Goal: Check status: Check status

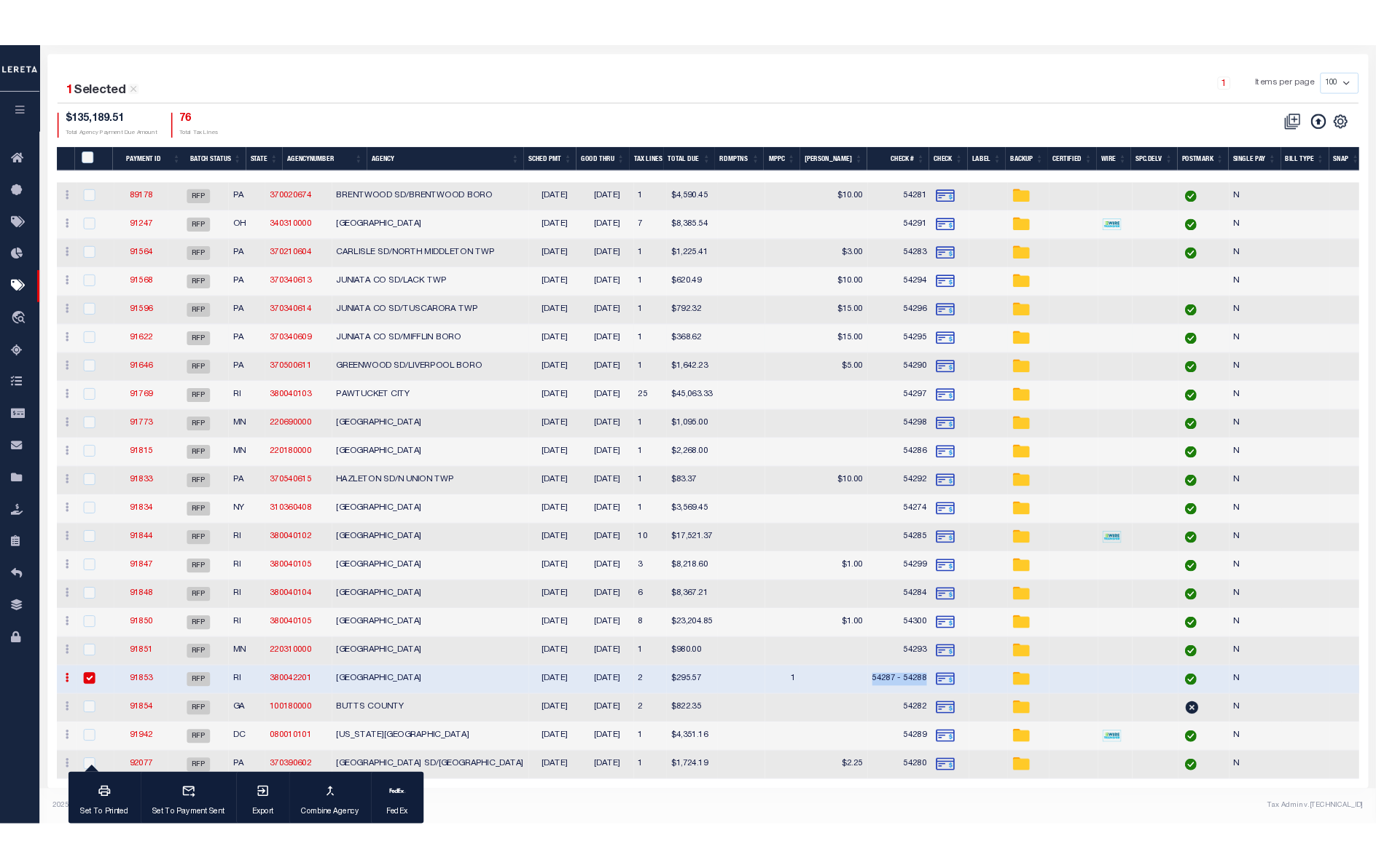
scroll to position [199, 0]
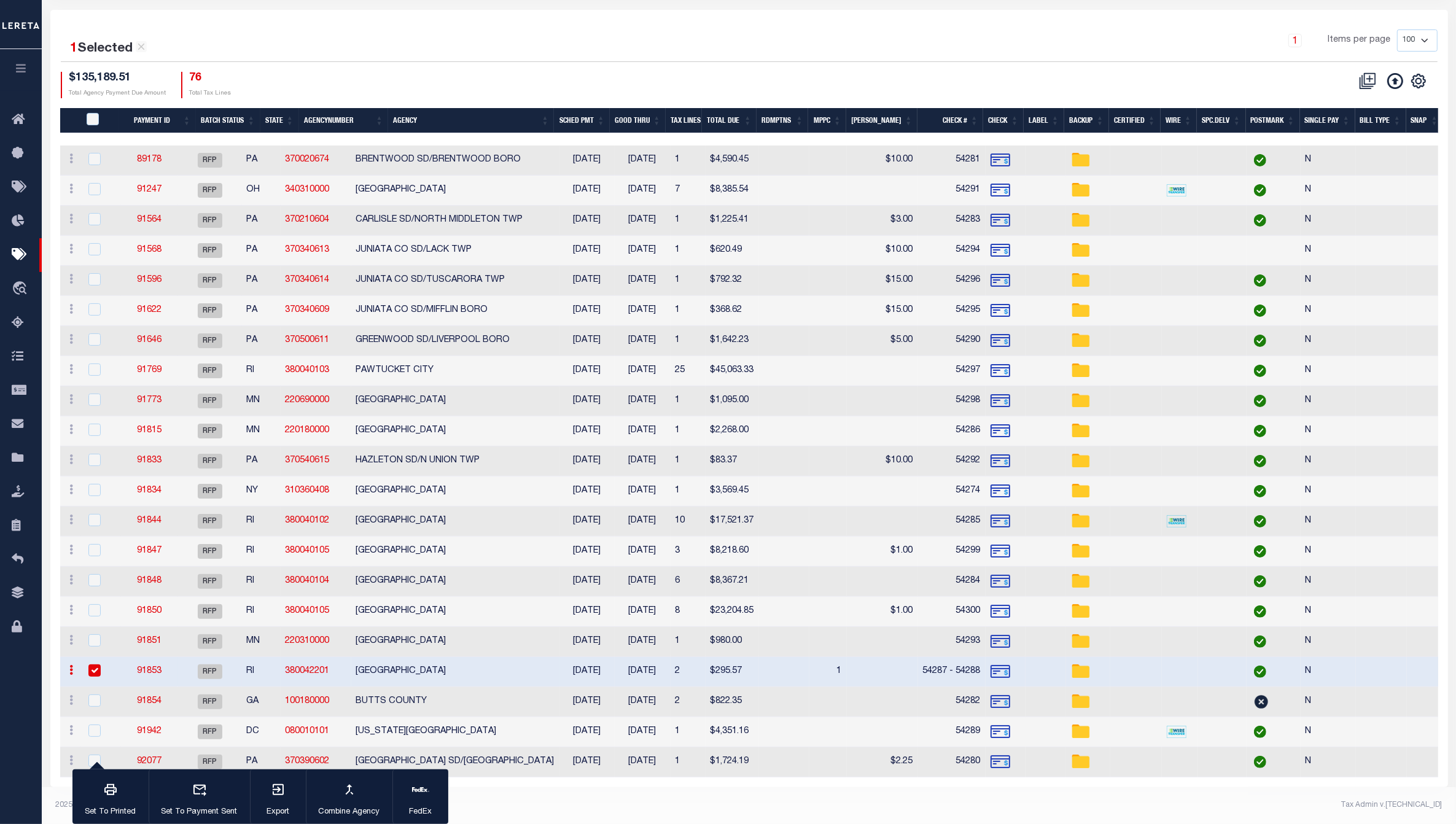
click at [86, 665] on div at bounding box center [101, 671] width 30 height 13
checkbox input "false"
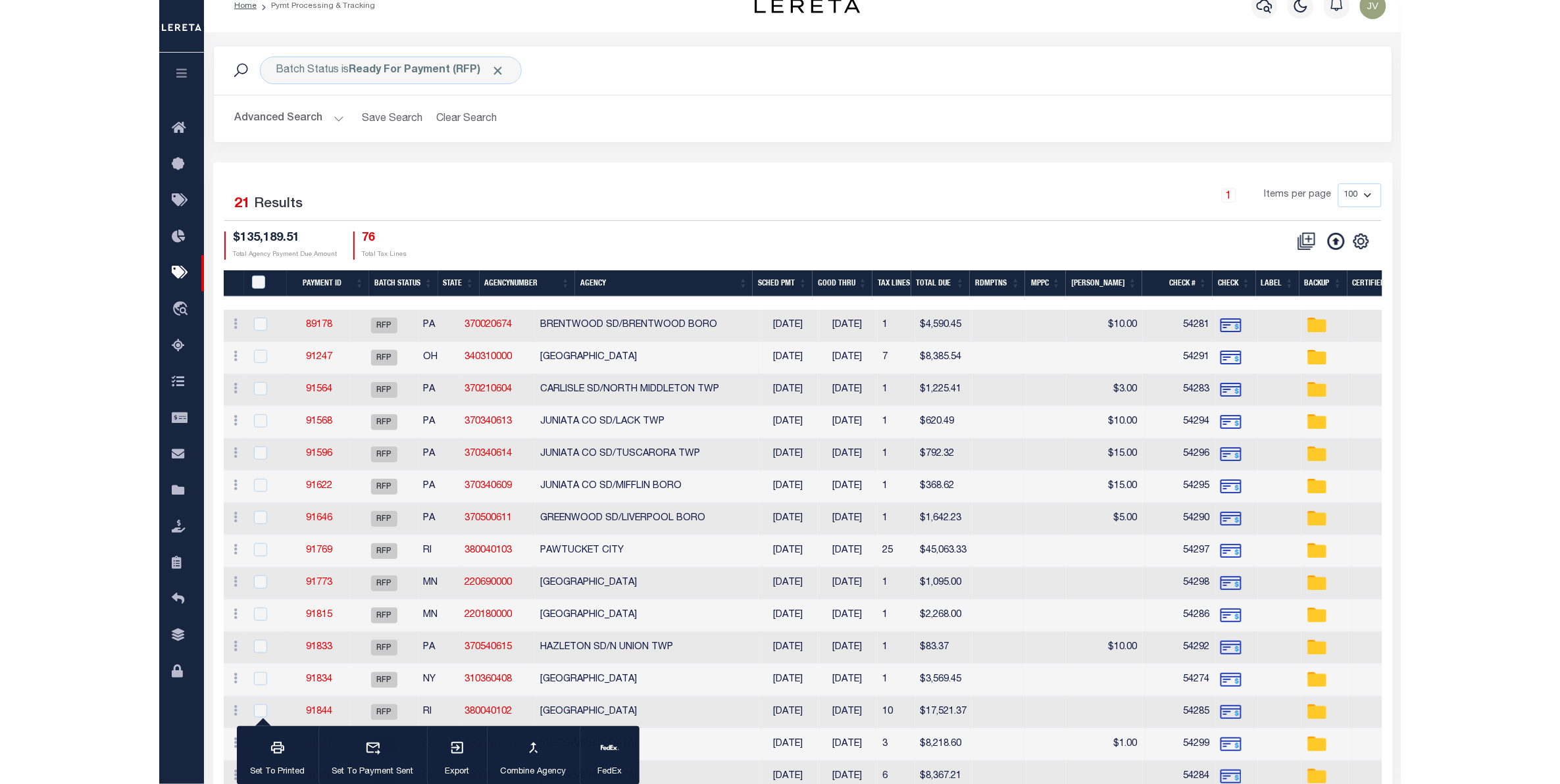
scroll to position [0, 0]
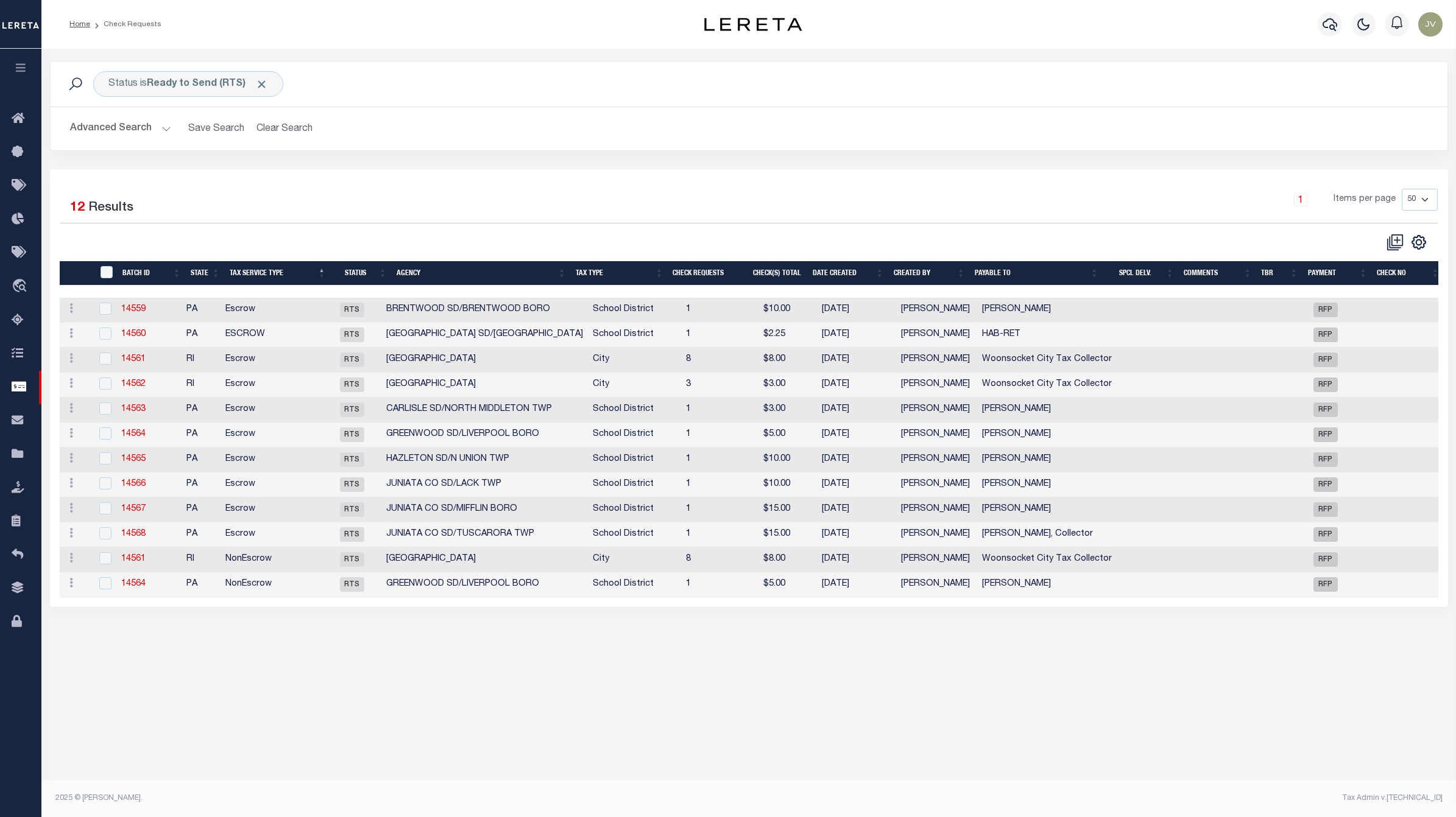
select select "50"
click at [1421, 242] on icon "" at bounding box center [1419, 242] width 6 height 6
click at [1336, 262] on span "CSV" at bounding box center [1330, 262] width 18 height 8
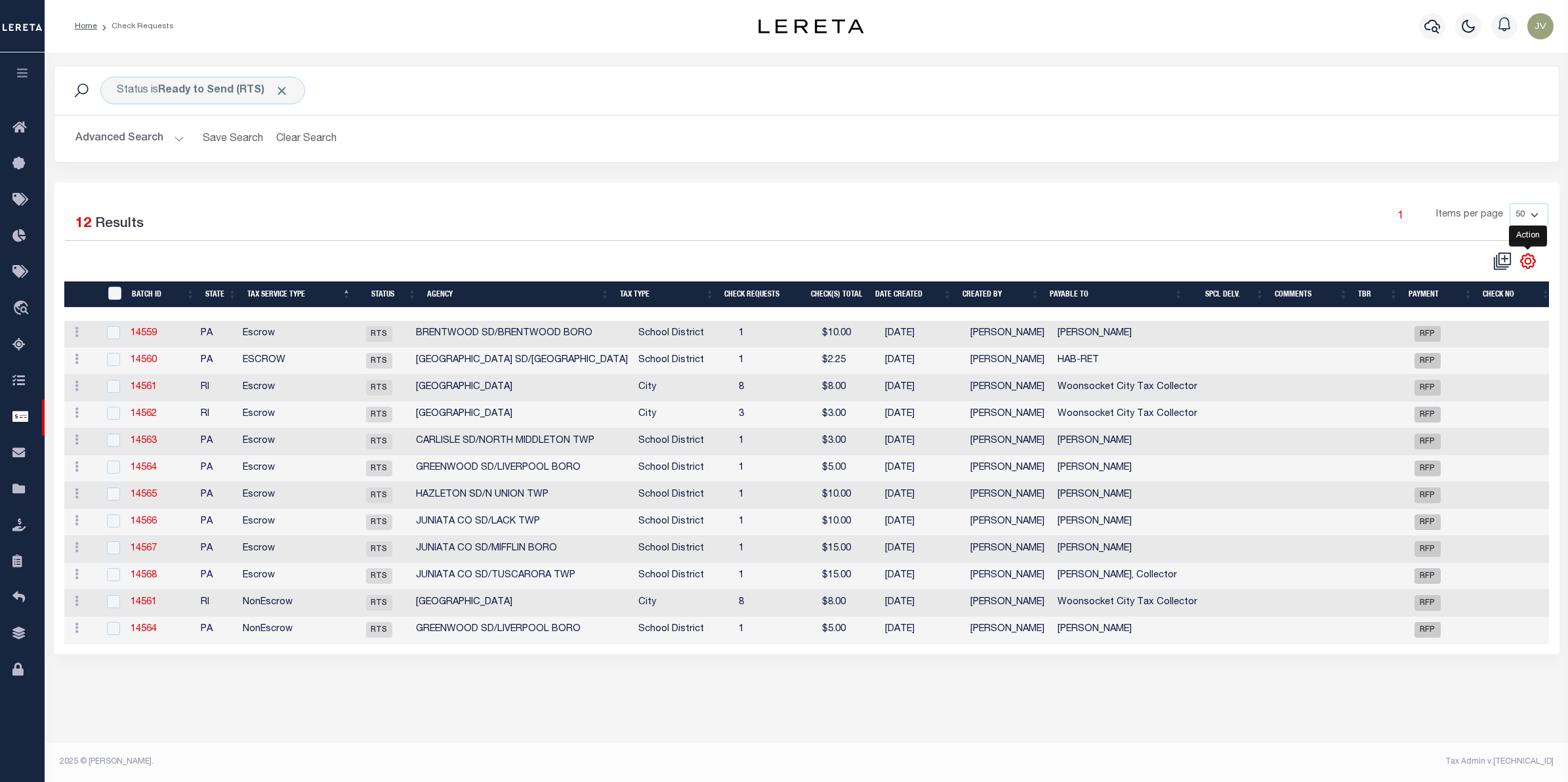
click at [1525, 253] on icon "" at bounding box center [1528, 261] width 17 height 17
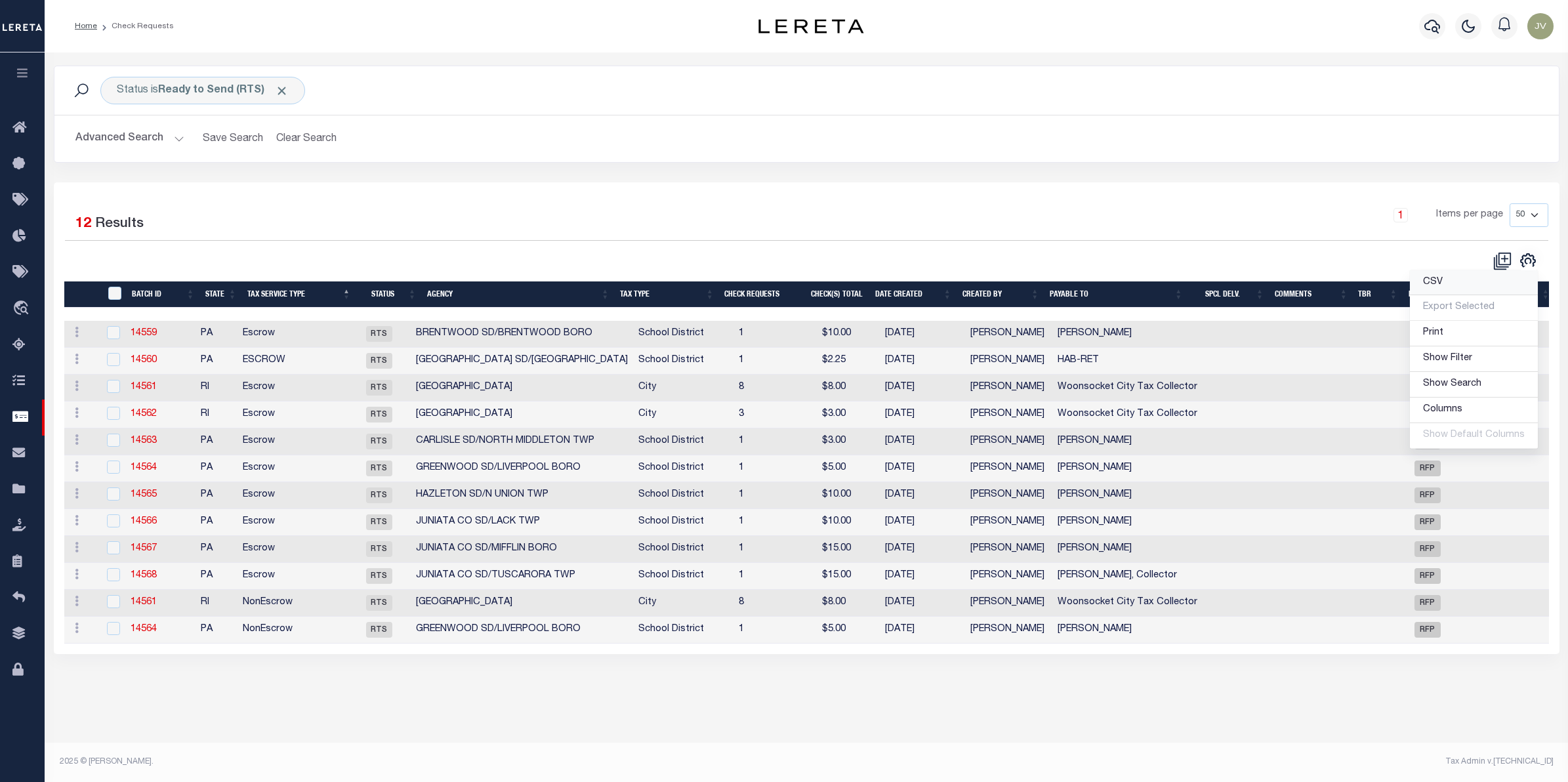
click at [1474, 275] on link "CSV" at bounding box center [1474, 282] width 128 height 26
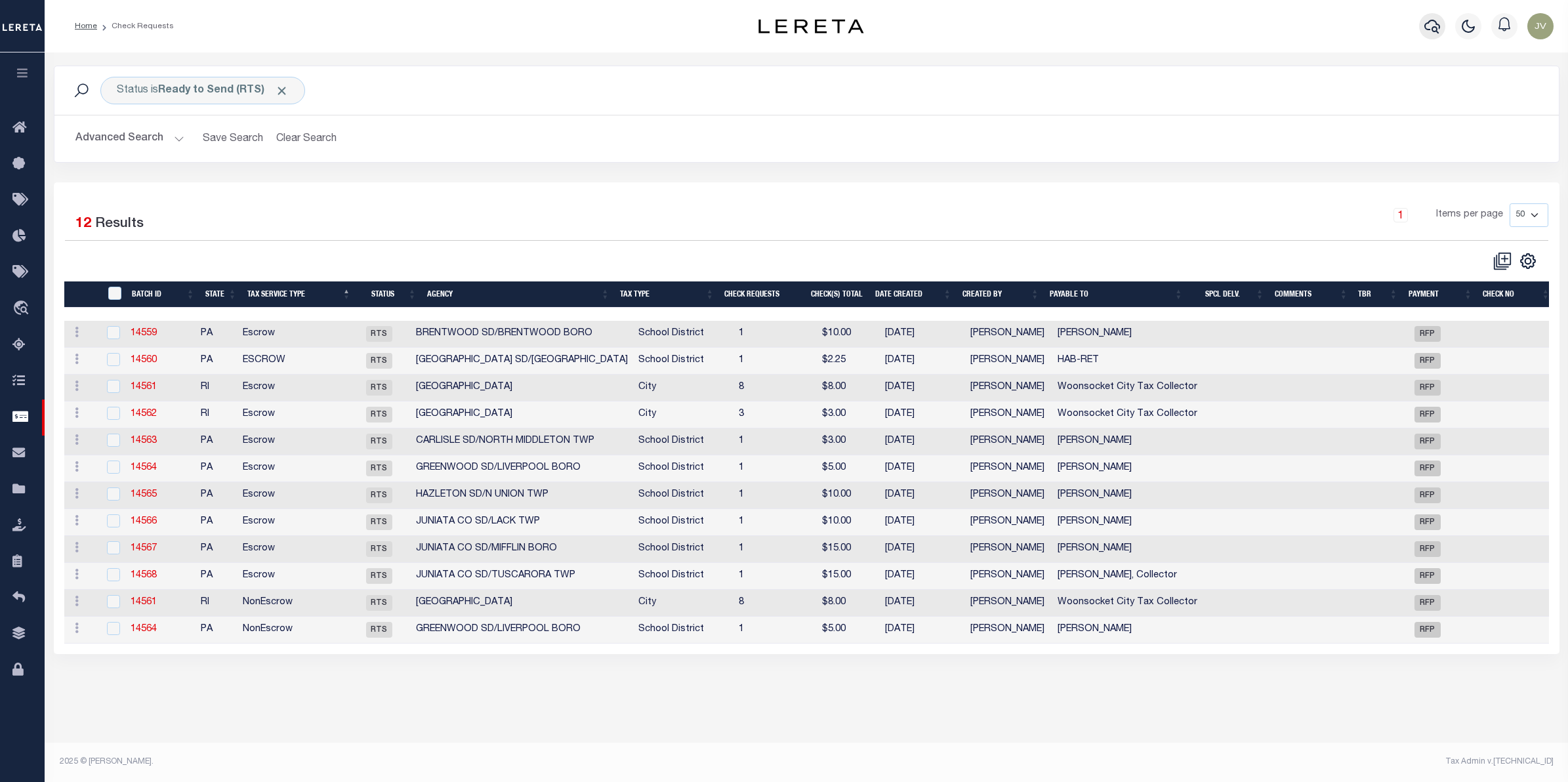
click at [1432, 30] on icon "button" at bounding box center [1433, 26] width 16 height 16
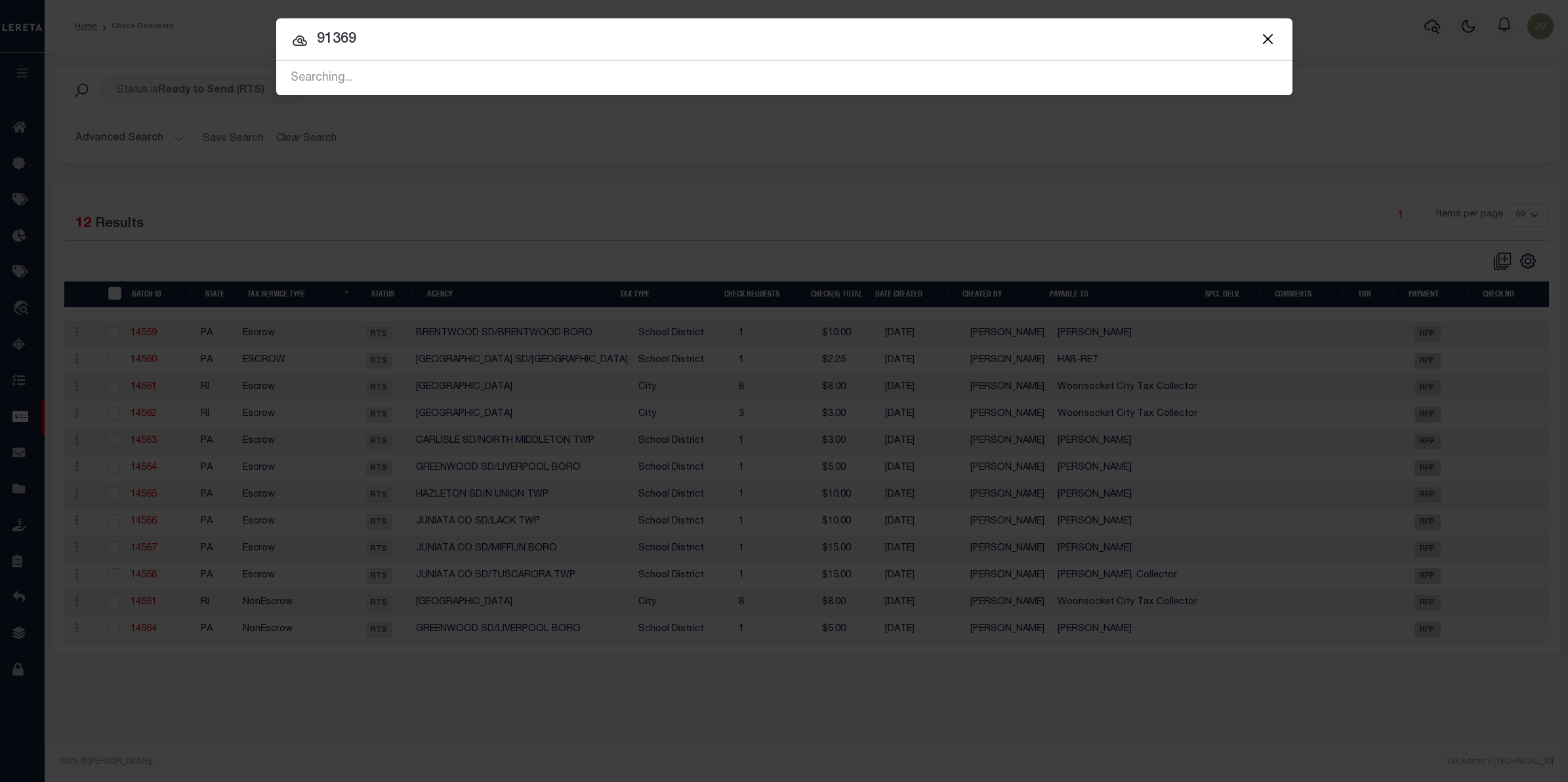
type input "91369"
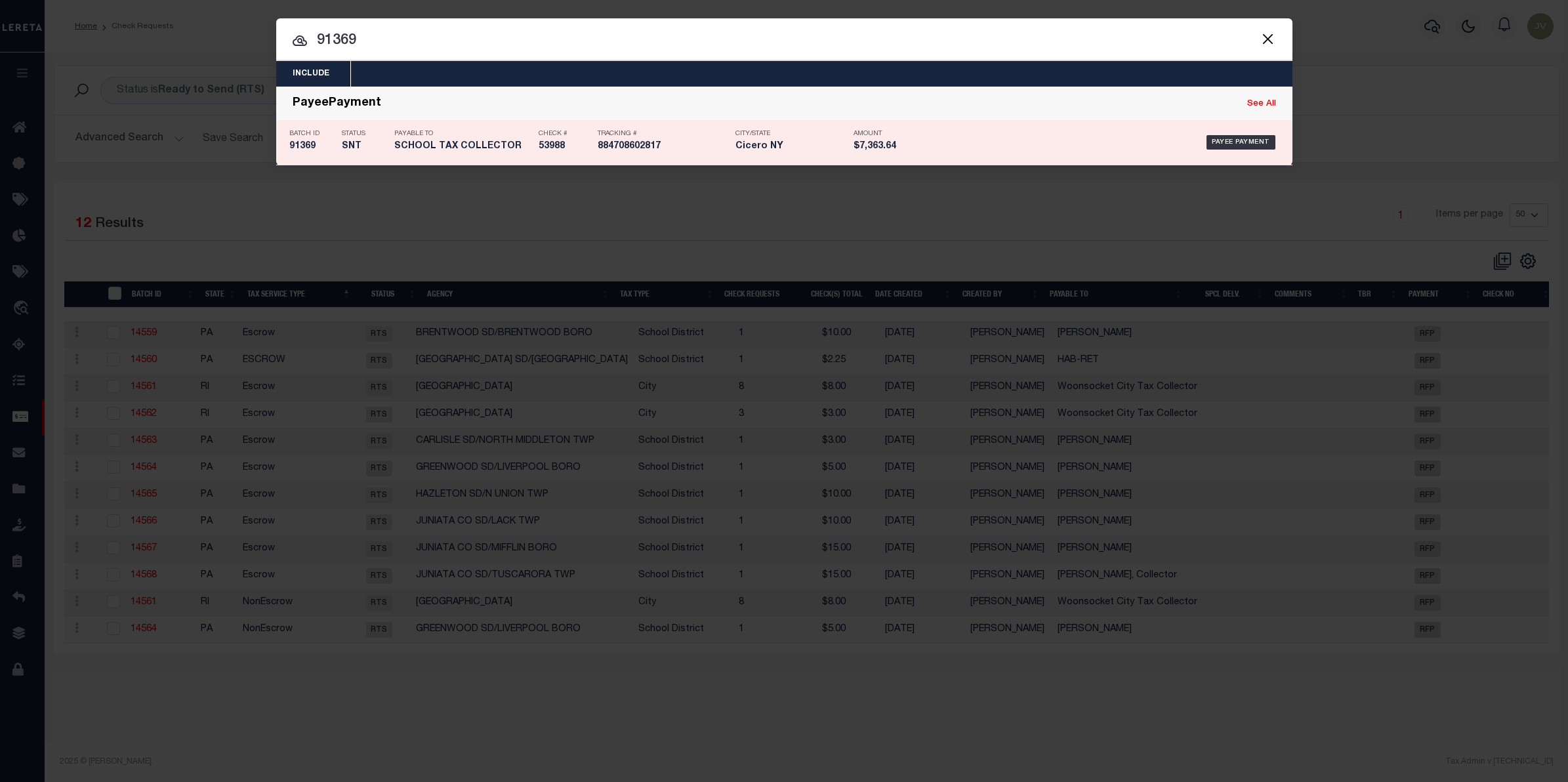
click at [326, 155] on div "Batch ID 91369" at bounding box center [312, 143] width 46 height 38
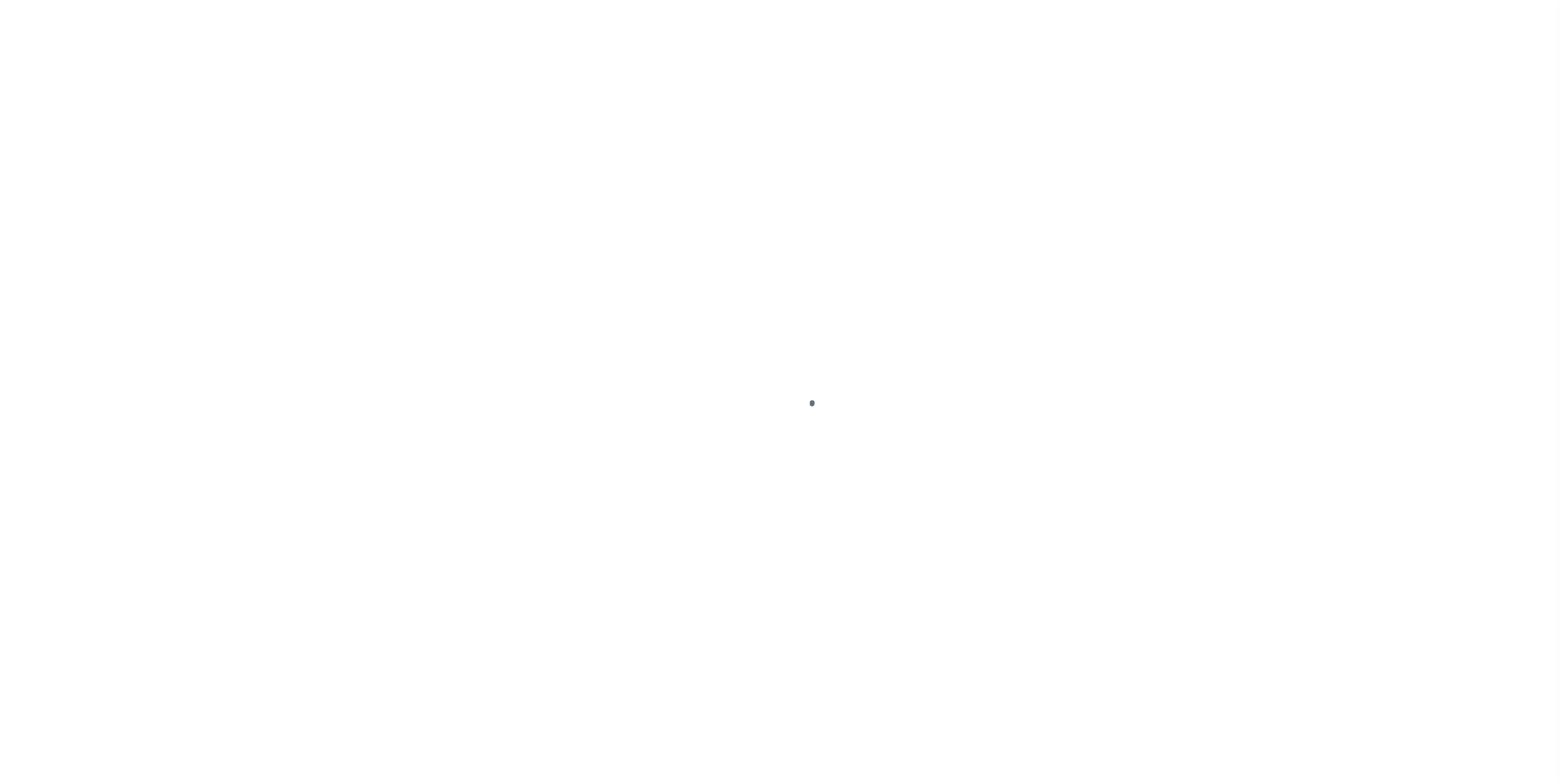
select select "SNT"
select select "CHK"
select select "[PERSON_NAME]"
select select "FDX"
